Goal: Information Seeking & Learning: Learn about a topic

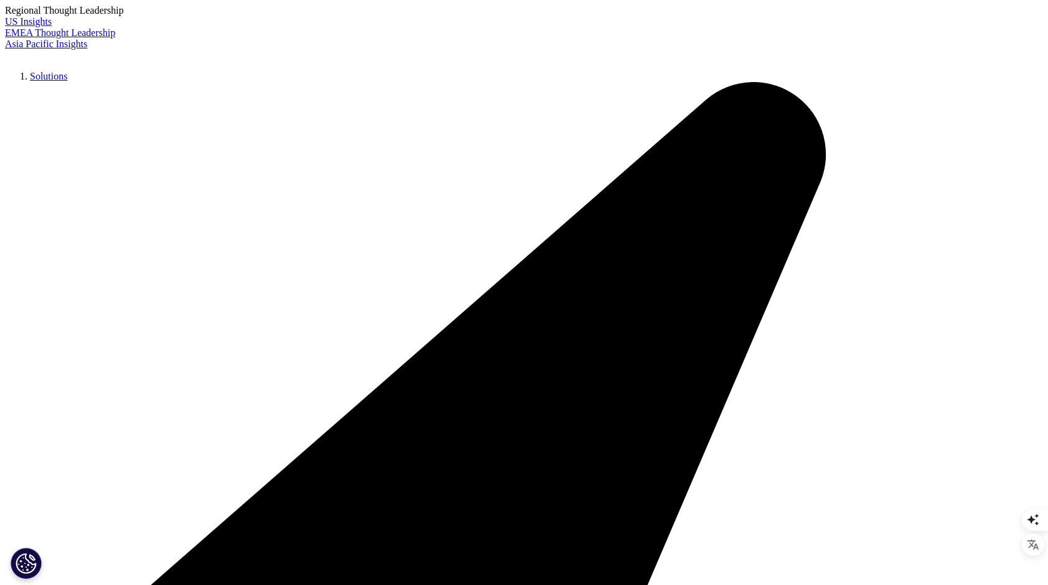
scroll to position [373, 0]
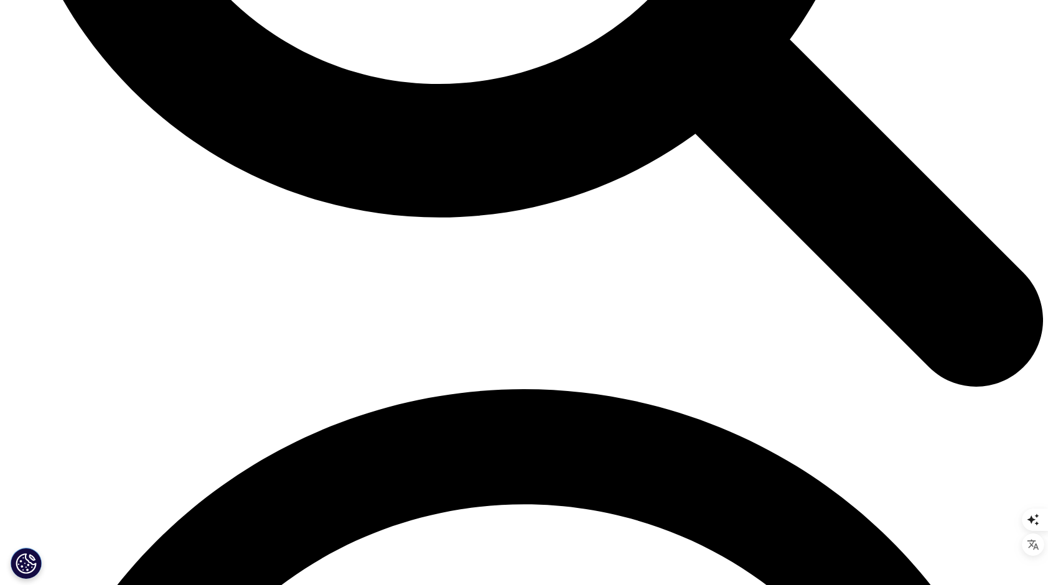
scroll to position [1680, 0]
